Goal: Task Accomplishment & Management: Use online tool/utility

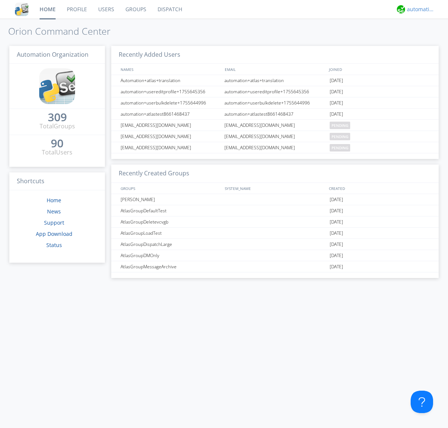
click at [419, 9] on div "automation+atlas" at bounding box center [421, 9] width 28 height 7
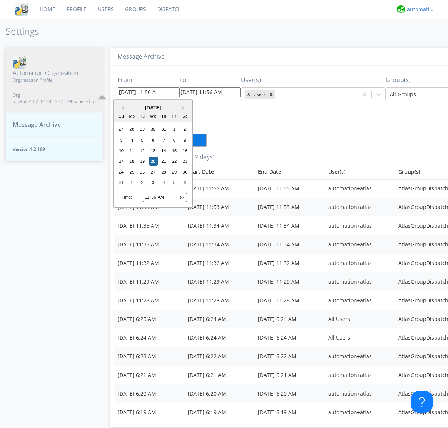
type input "[DATE] 11:56 AM"
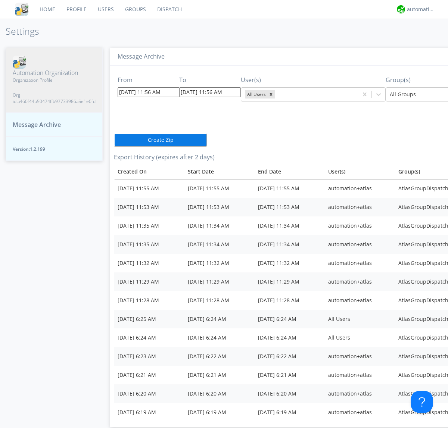
click at [270, 94] on icon "Remove All Users" at bounding box center [271, 94] width 3 height 3
click at [276, 94] on input "text" at bounding box center [276, 94] width 1 height 7
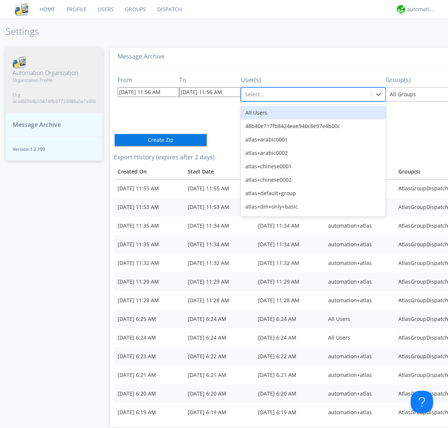
click at [408, 94] on div at bounding box center [443, 94] width 109 height 9
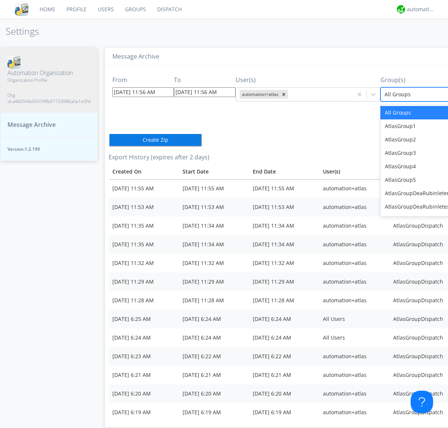
click at [109, 137] on button "Create Zip" at bounding box center [155, 139] width 93 height 13
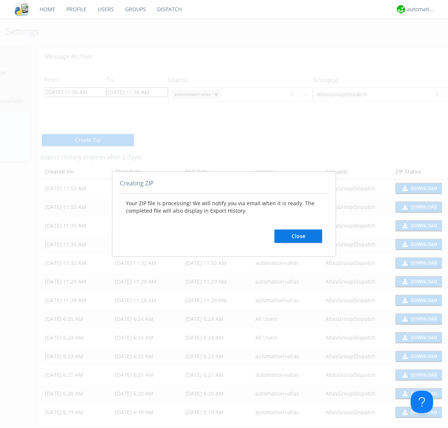
click at [298, 236] on button "Close" at bounding box center [298, 235] width 48 height 13
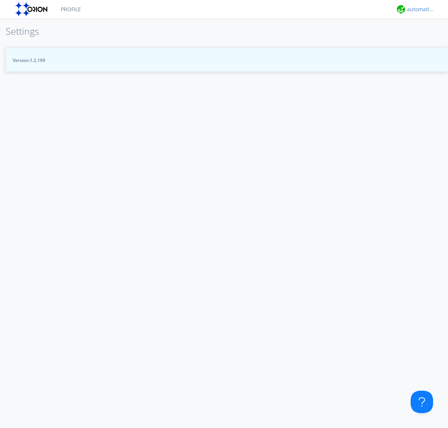
click at [419, 9] on div "automation+atlas" at bounding box center [421, 9] width 28 height 7
